Goal: Task Accomplishment & Management: Manage account settings

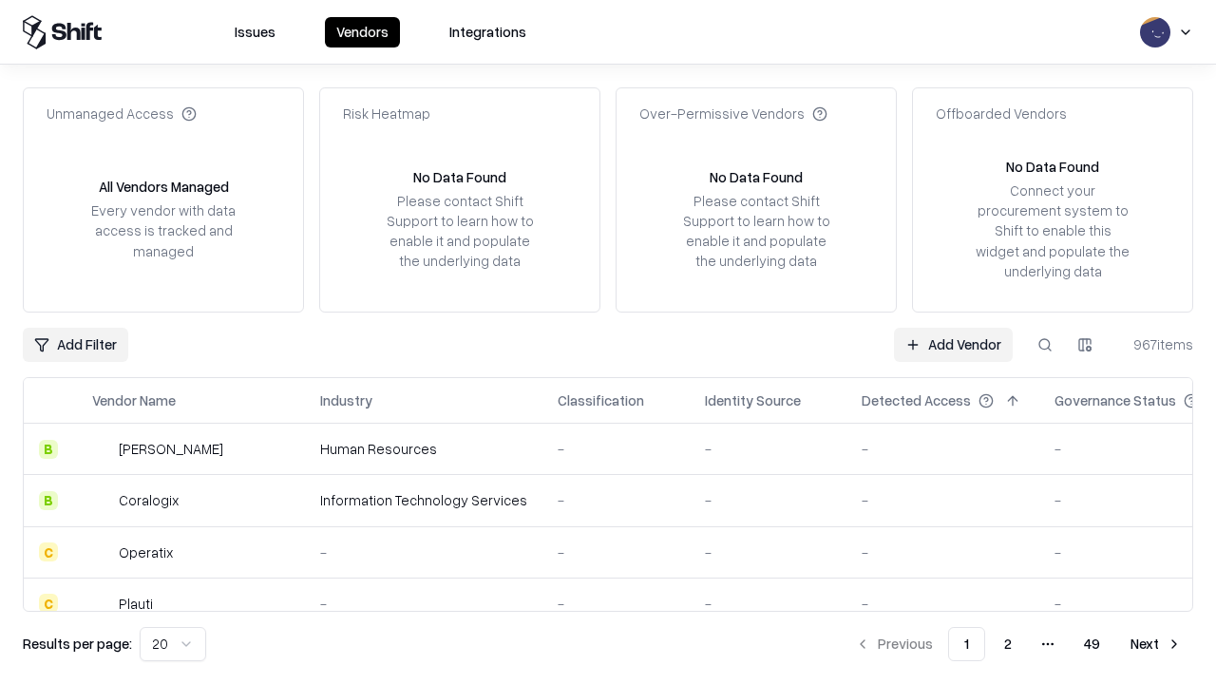
click at [953, 344] on link "Add Vendor" at bounding box center [953, 345] width 119 height 34
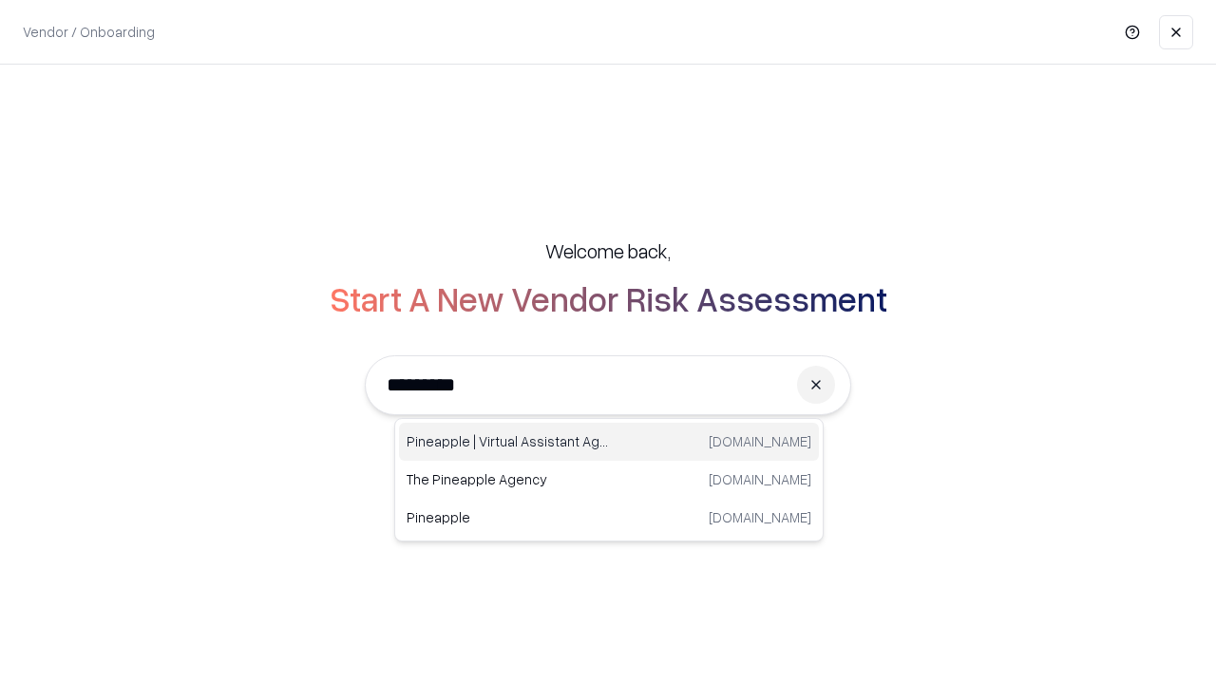
click at [609, 442] on div "Pineapple | Virtual Assistant Agency [DOMAIN_NAME]" at bounding box center [609, 442] width 420 height 38
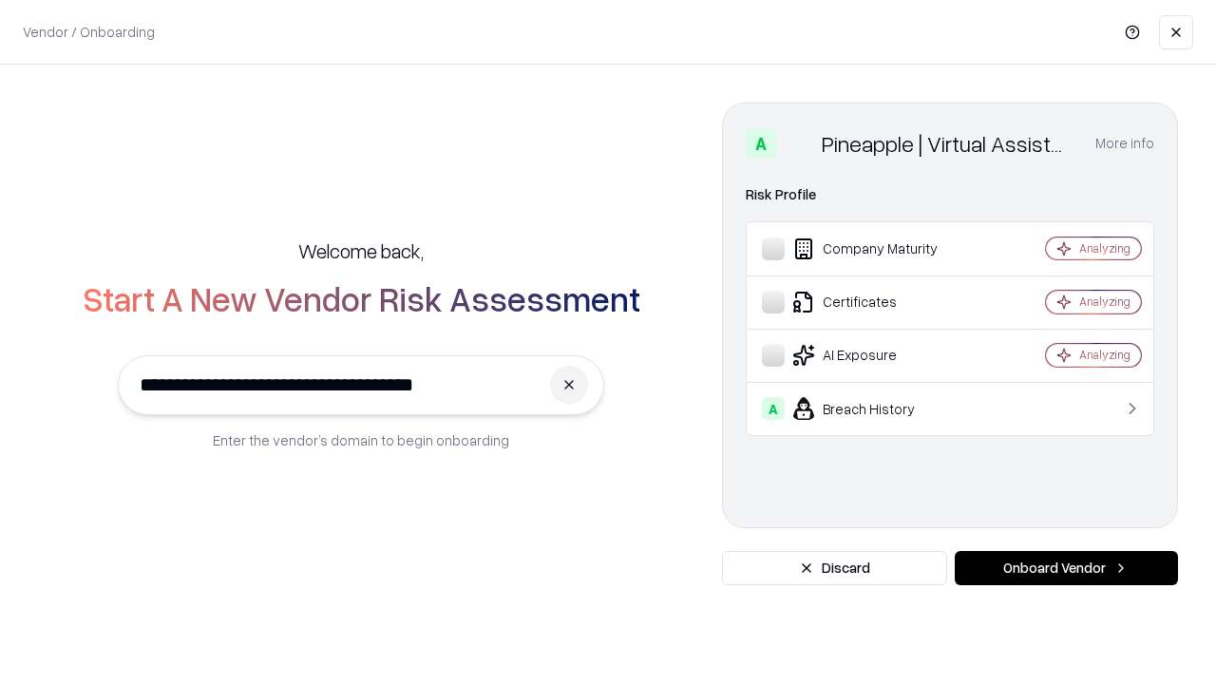
type input "**********"
click at [1066, 568] on button "Onboard Vendor" at bounding box center [1066, 568] width 223 height 34
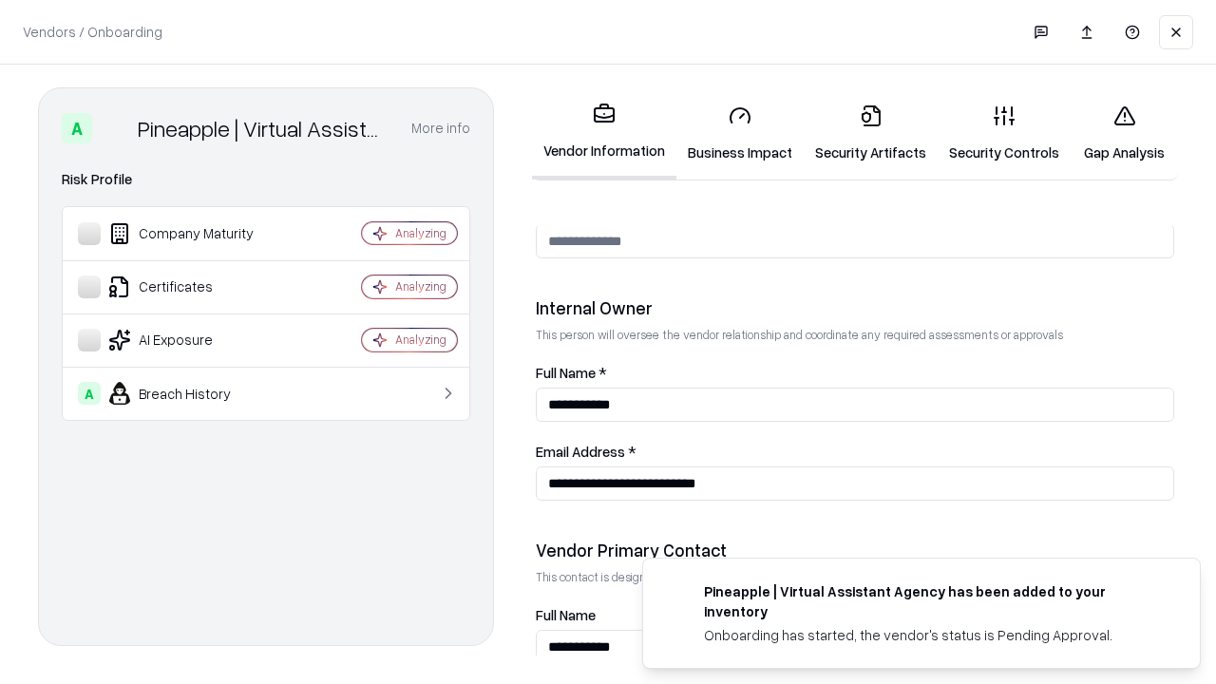
scroll to position [984, 0]
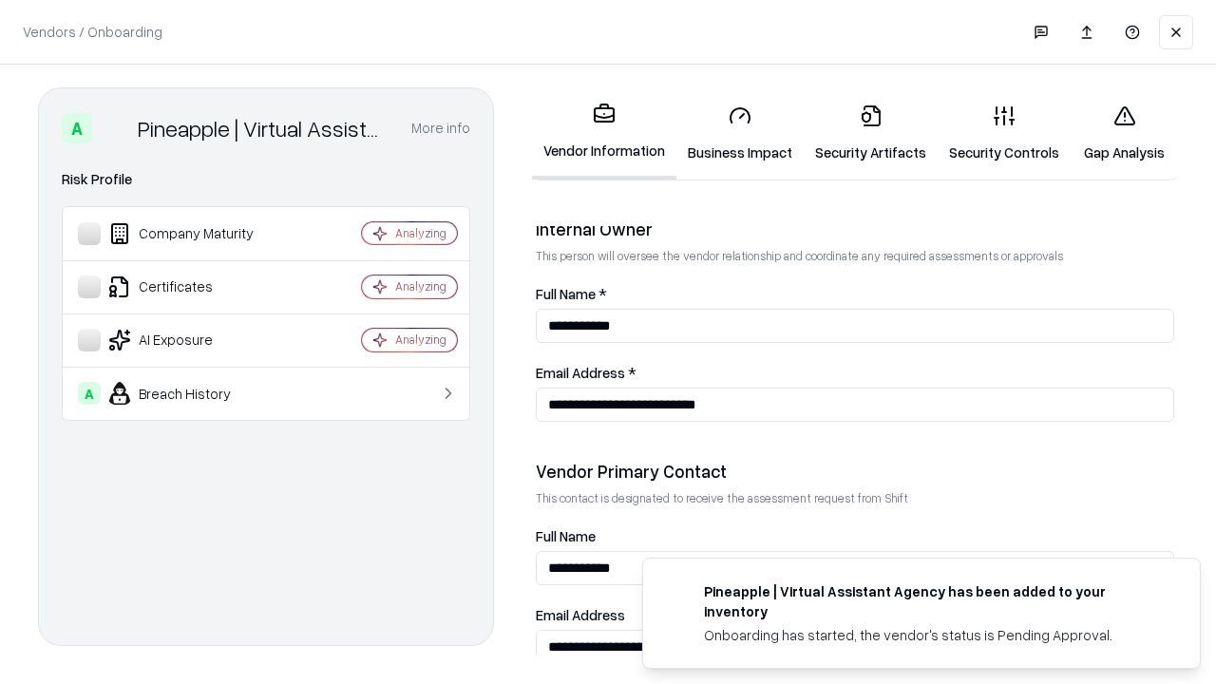
click at [740, 133] on link "Business Impact" at bounding box center [739, 133] width 127 height 88
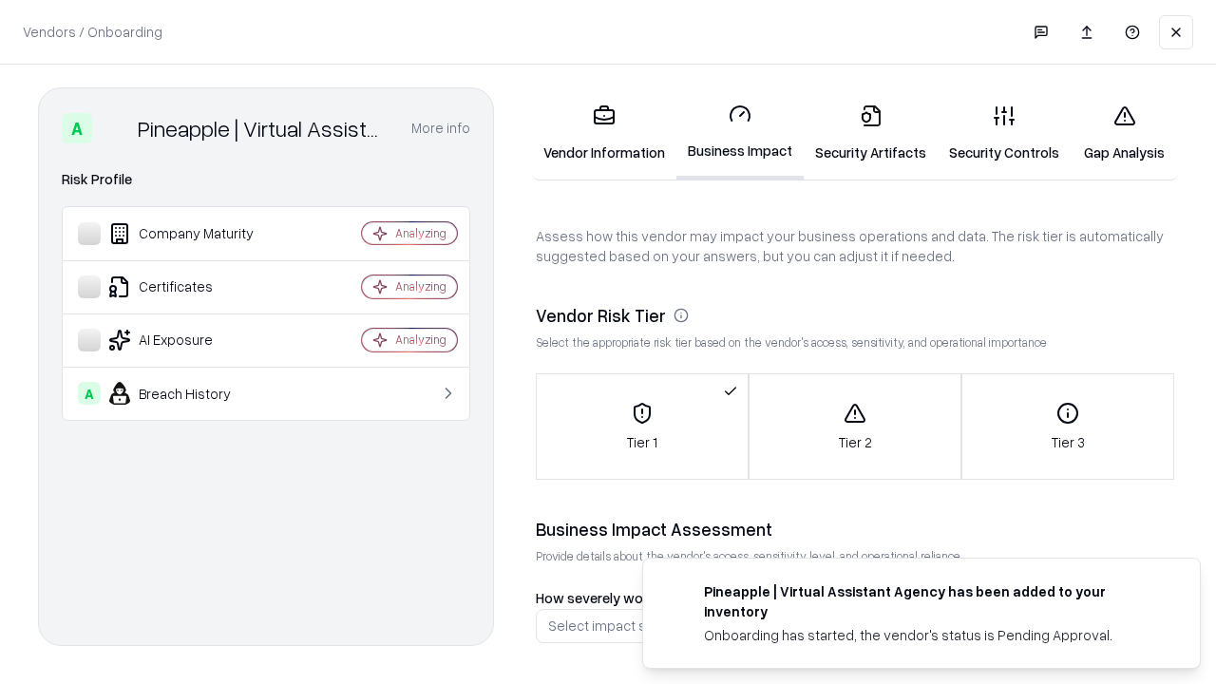
click at [870, 133] on link "Security Artifacts" at bounding box center [871, 133] width 134 height 88
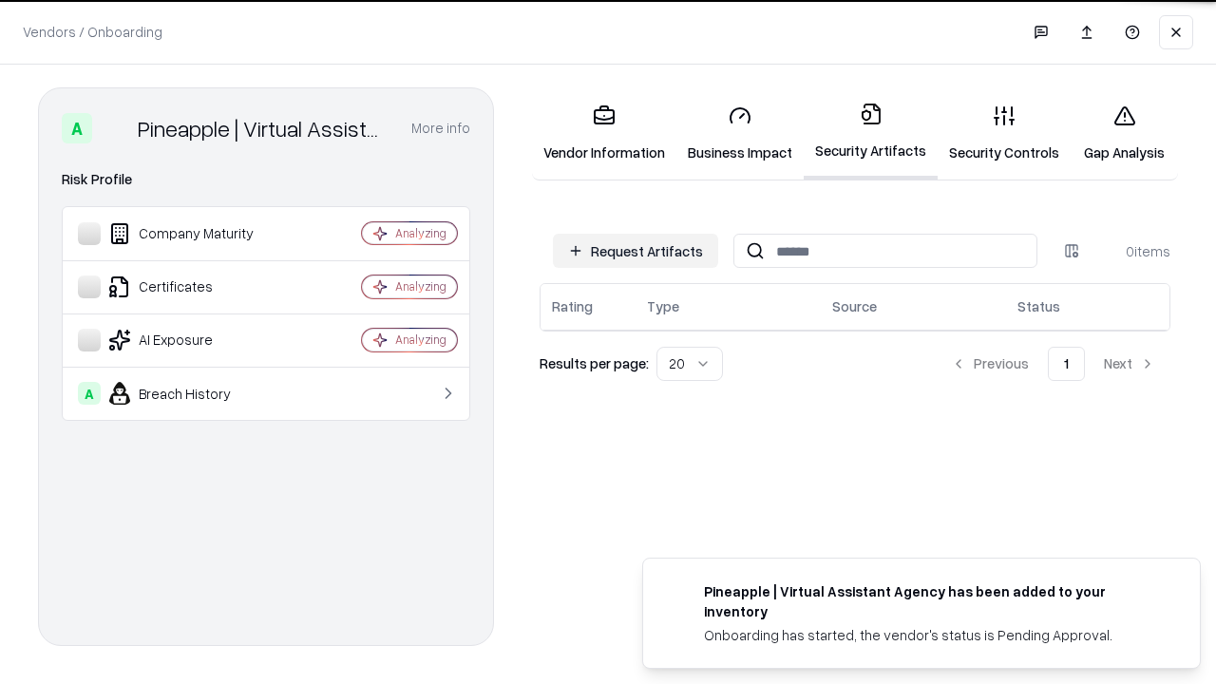
click at [636, 250] on button "Request Artifacts" at bounding box center [635, 251] width 165 height 34
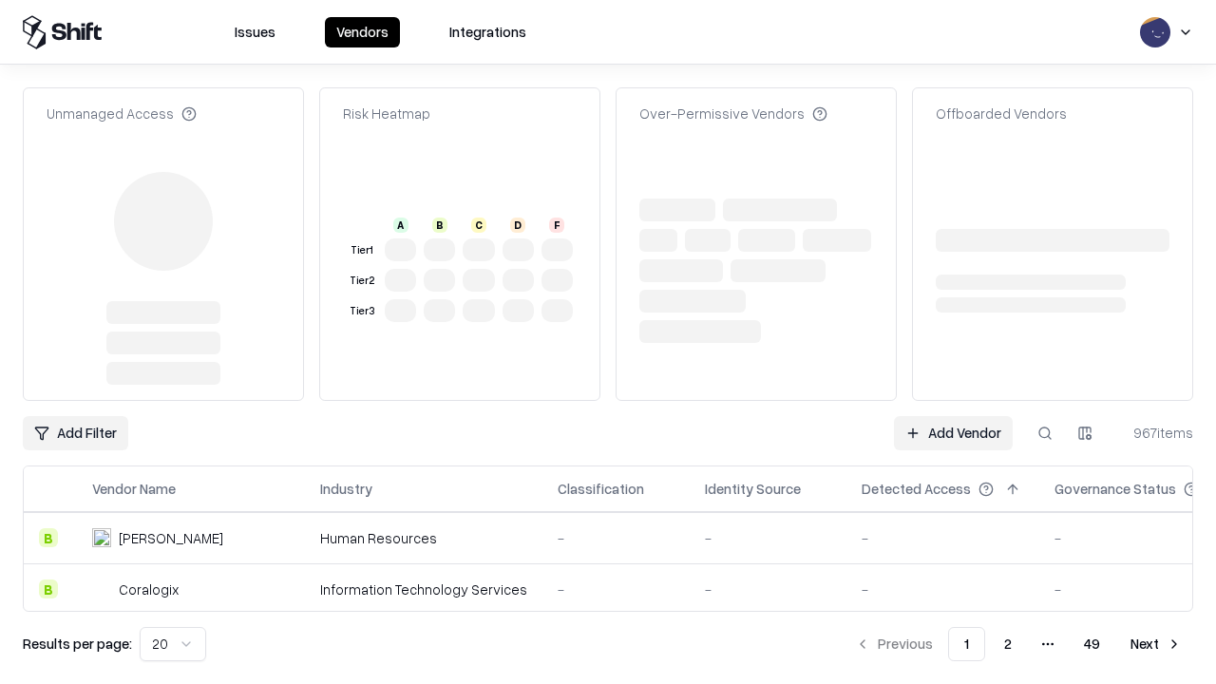
click at [953, 416] on link "Add Vendor" at bounding box center [953, 433] width 119 height 34
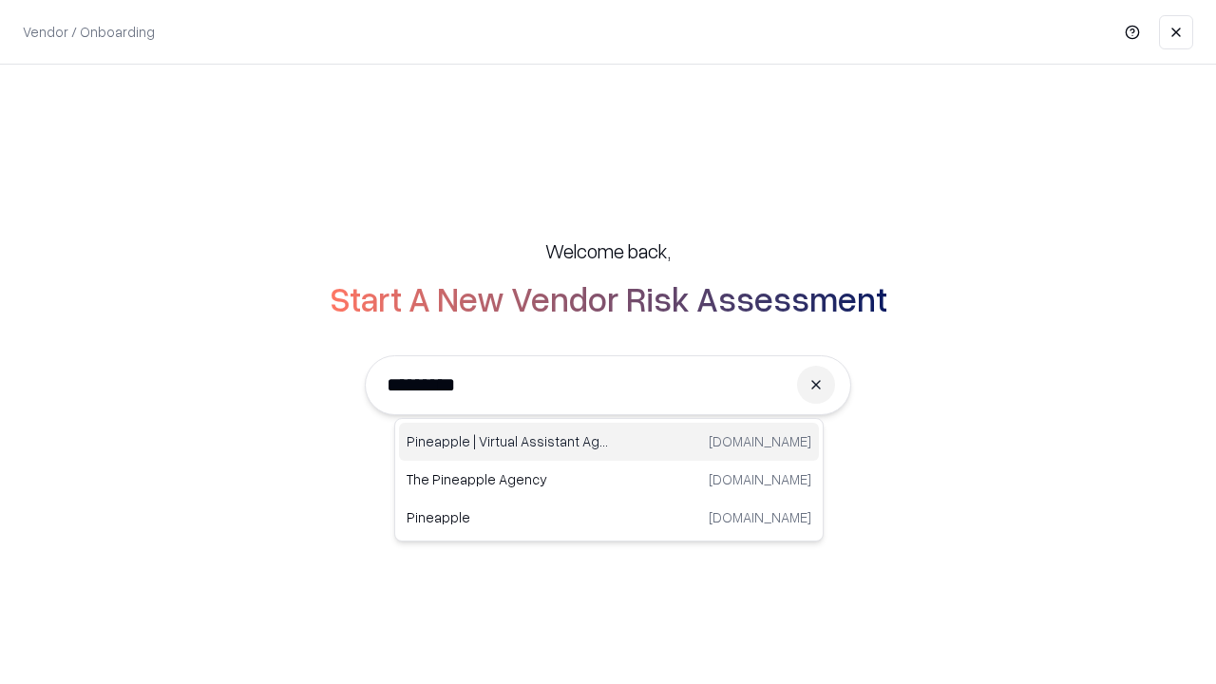
click at [609, 442] on div "Pineapple | Virtual Assistant Agency [DOMAIN_NAME]" at bounding box center [609, 442] width 420 height 38
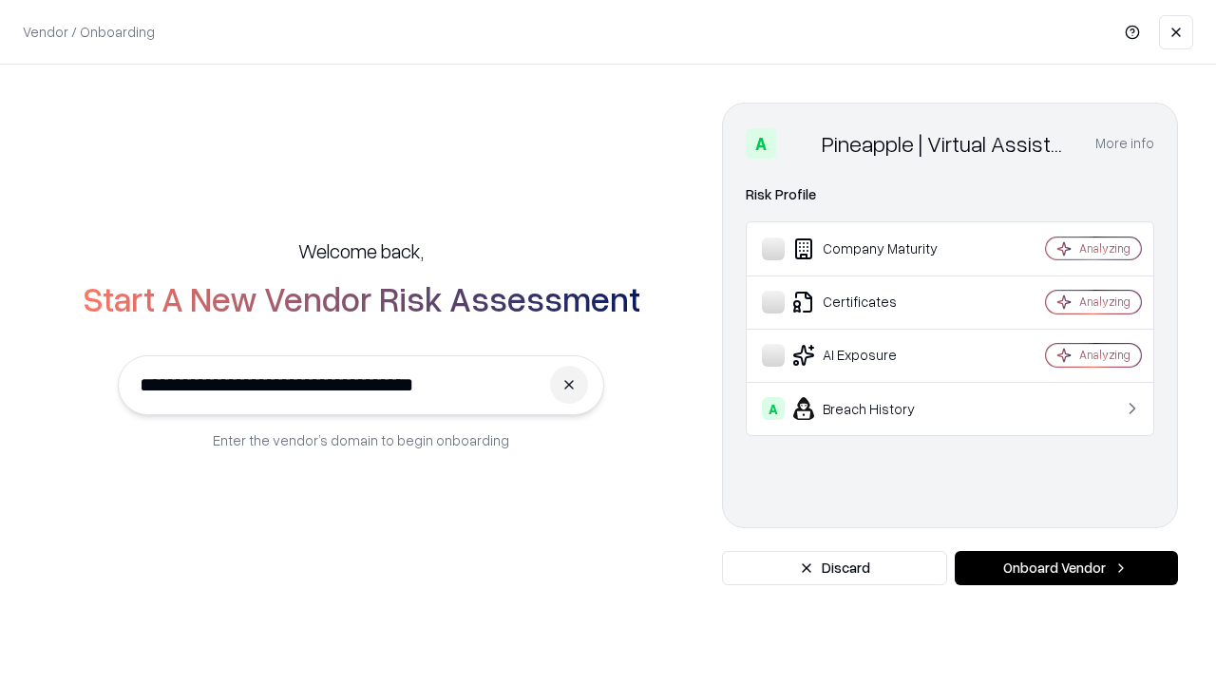
type input "**********"
click at [1066, 568] on button "Onboard Vendor" at bounding box center [1066, 568] width 223 height 34
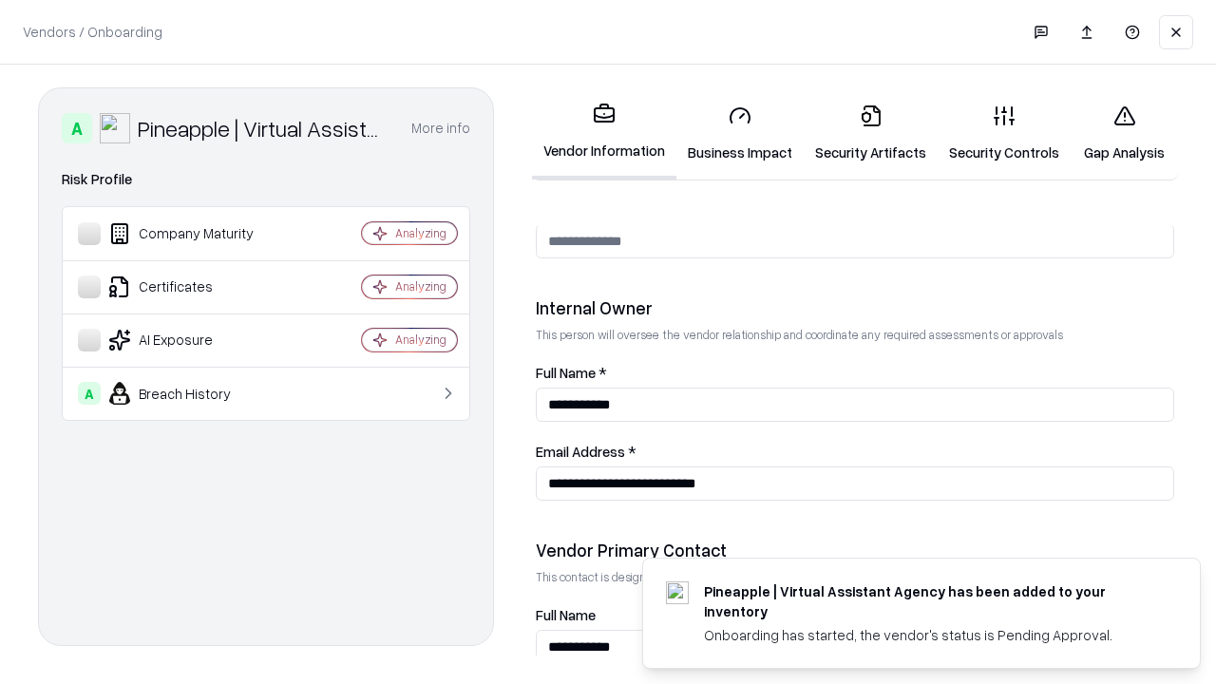
scroll to position [984, 0]
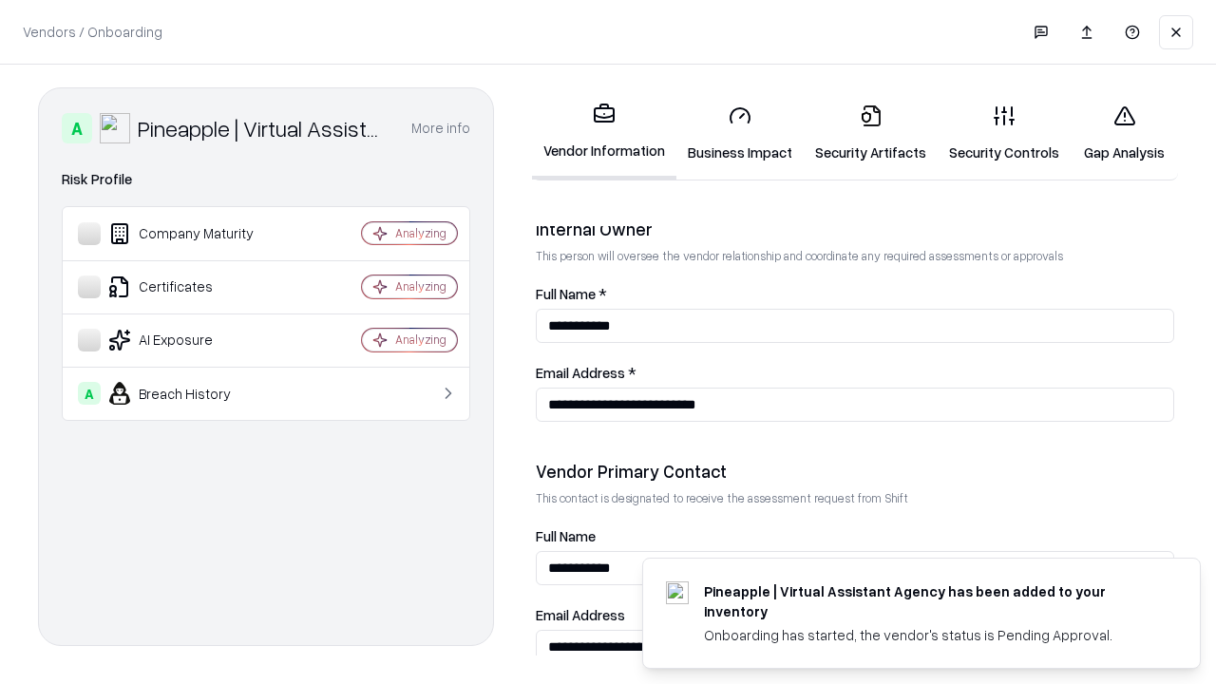
click at [1124, 133] on link "Gap Analysis" at bounding box center [1124, 133] width 107 height 88
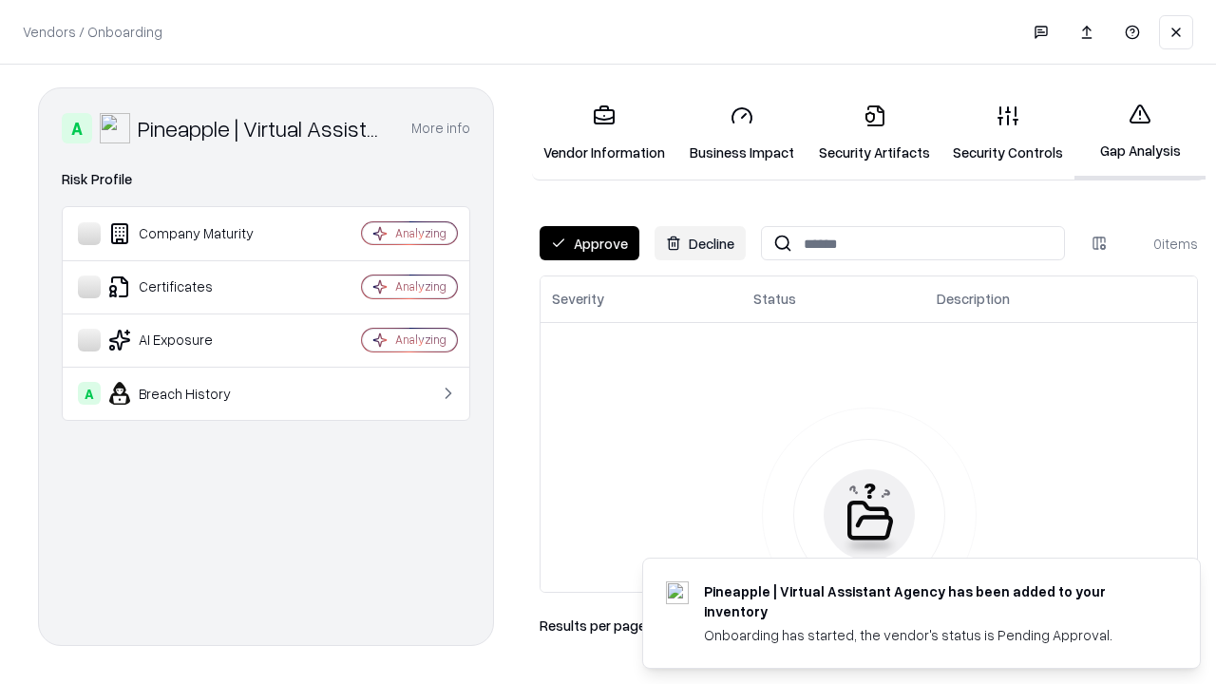
click at [589, 243] on button "Approve" at bounding box center [590, 243] width 100 height 34
